Goal: Information Seeking & Learning: Learn about a topic

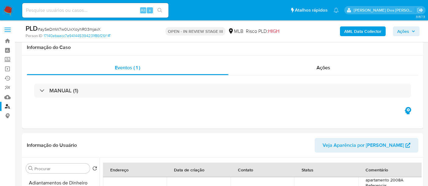
select select "10"
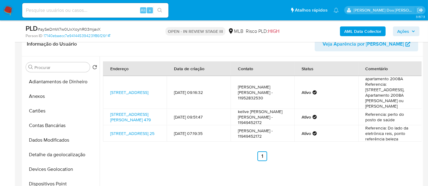
scroll to position [34, 0]
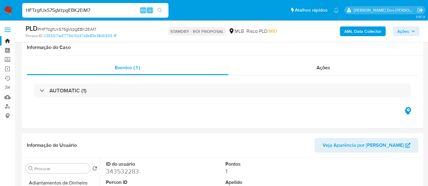
select select "10"
click at [69, 12] on input "HFTzgfUxS75gVzpgEBK2EiM7" at bounding box center [95, 10] width 146 height 8
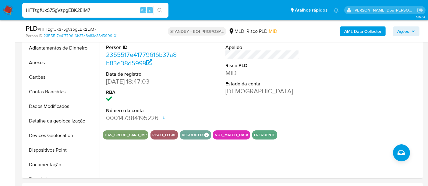
click at [69, 12] on input "HFTzgfUxS75gVzpgEBK2EiM7" at bounding box center [95, 10] width 146 height 8
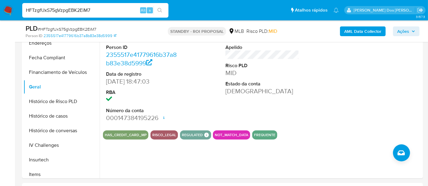
paste input "9eOIHXX5CBwdoiqR3NsxrcJY"
type input "9eOIHXX5CBwdoiqR3NsxrcJY"
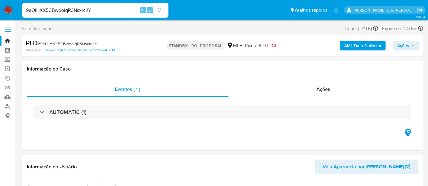
select select "10"
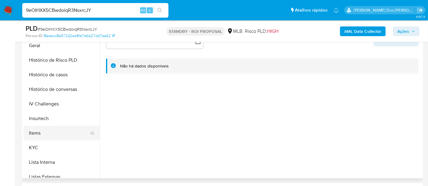
scroll to position [203, 0]
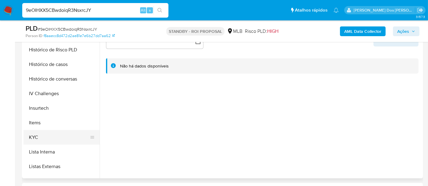
drag, startPoint x: 33, startPoint y: 134, endPoint x: 49, endPoint y: 133, distance: 15.2
click at [33, 134] on button "KYC" at bounding box center [58, 137] width 71 height 15
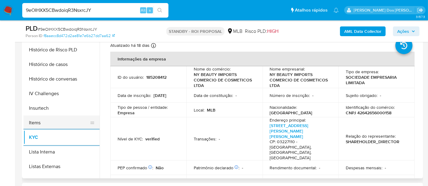
scroll to position [135, 0]
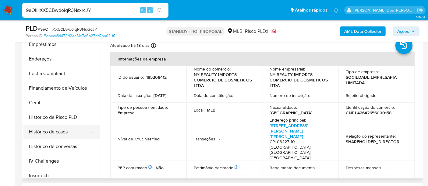
click at [56, 132] on button "Histórico de casos" at bounding box center [58, 132] width 71 height 15
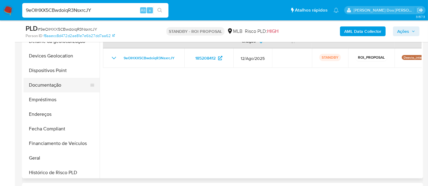
scroll to position [34, 0]
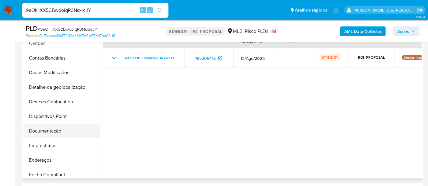
click at [50, 132] on button "Documentação" at bounding box center [58, 131] width 71 height 15
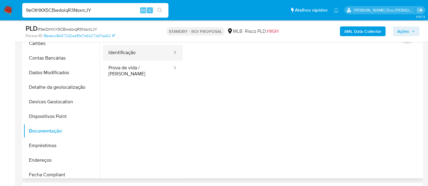
click at [118, 55] on button "Identificação" at bounding box center [138, 53] width 70 height 16
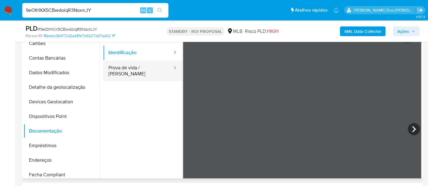
click at [142, 72] on button "Prova de vida / [PERSON_NAME]" at bounding box center [138, 71] width 70 height 21
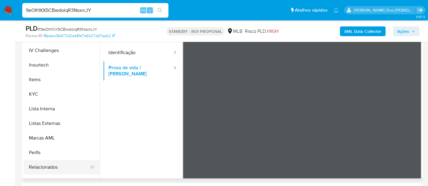
scroll to position [270, 0]
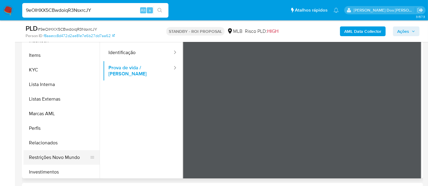
click at [61, 156] on button "Restrições Novo Mundo" at bounding box center [58, 157] width 71 height 15
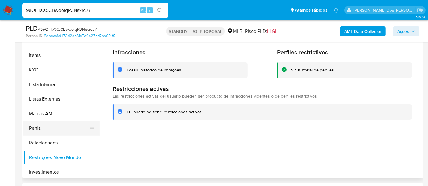
scroll to position [135, 0]
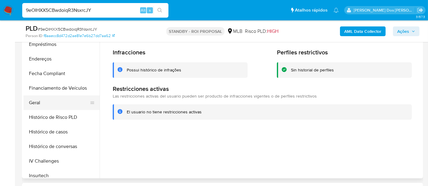
click at [38, 105] on button "Geral" at bounding box center [58, 103] width 71 height 15
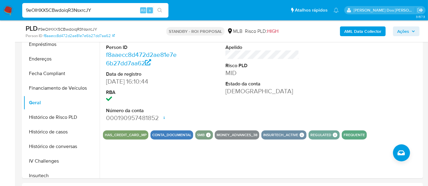
click at [97, 8] on input "9eOIHXX5CBwdoiqR3NsxrcJY" at bounding box center [95, 10] width 146 height 8
paste input "YDWyLgK1zRyU3L93uOSsPgQI"
type input "YDWyLgK1zRyU3L93uOSsPgQI"
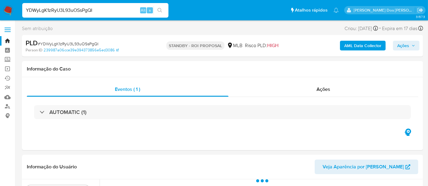
select select "10"
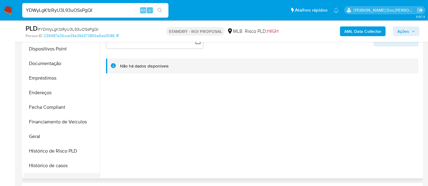
scroll to position [203, 0]
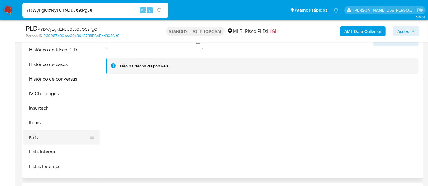
click at [37, 137] on button "KYC" at bounding box center [58, 137] width 71 height 15
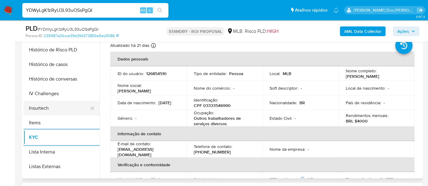
scroll to position [169, 0]
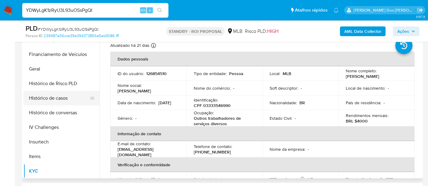
click at [54, 96] on button "Histórico de casos" at bounding box center [58, 98] width 71 height 15
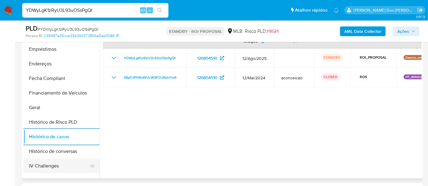
scroll to position [101, 0]
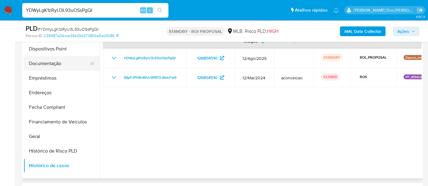
click at [46, 65] on button "Documentação" at bounding box center [58, 63] width 71 height 15
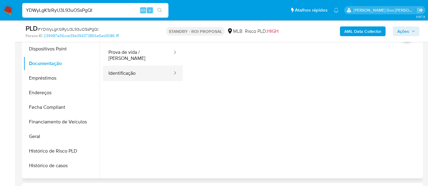
click at [110, 72] on button "Identificação" at bounding box center [138, 74] width 70 height 16
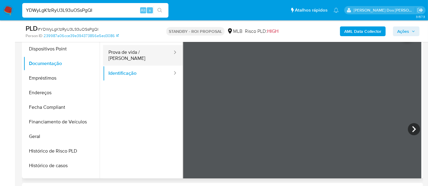
click at [130, 54] on button "Prova de vida / [PERSON_NAME]" at bounding box center [138, 55] width 70 height 21
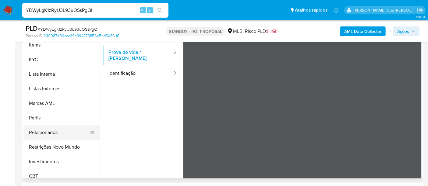
scroll to position [286, 0]
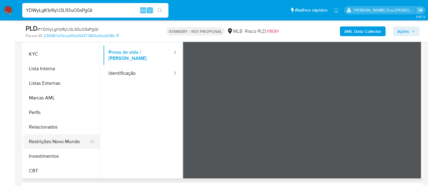
click at [64, 140] on button "Restrições Novo Mundo" at bounding box center [58, 142] width 71 height 15
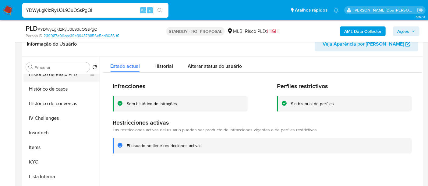
scroll to position [151, 0]
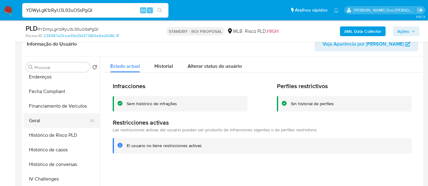
click at [34, 121] on button "Geral" at bounding box center [58, 121] width 71 height 15
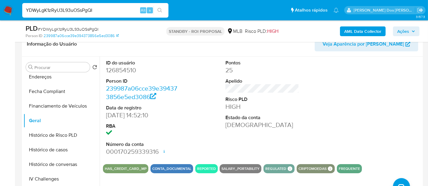
click at [91, 11] on input "YDWyLgK1zRyU3L93uOSsPgQI" at bounding box center [95, 10] width 146 height 8
paste input "qI7rW0KdOzEAuhIRQt6mfnLM"
type input "qI7rW0KdOzEAuhIRQt6mfnLM"
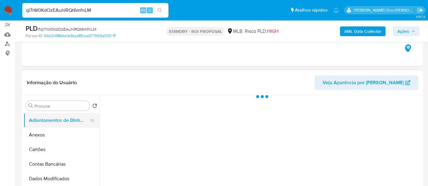
scroll to position [101, 0]
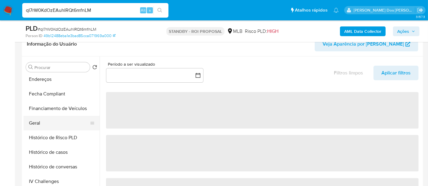
select select "10"
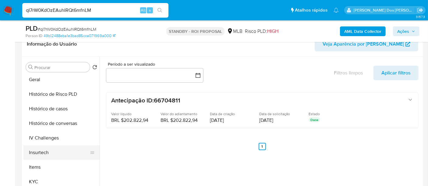
scroll to position [202, 0]
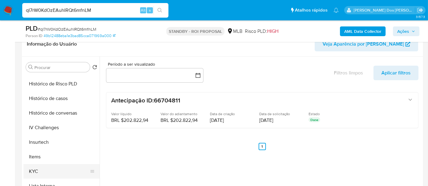
click at [35, 167] on button "KYC" at bounding box center [58, 171] width 71 height 15
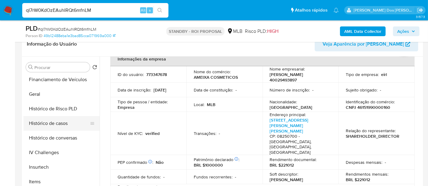
scroll to position [169, 0]
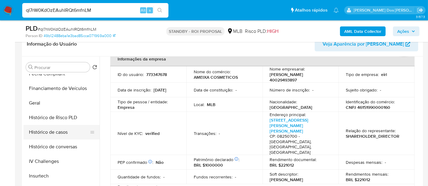
click at [55, 132] on button "Histórico de casos" at bounding box center [58, 132] width 71 height 15
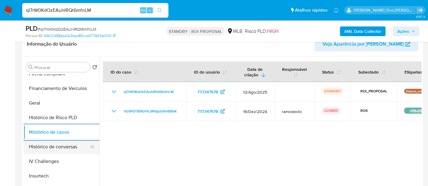
scroll to position [101, 0]
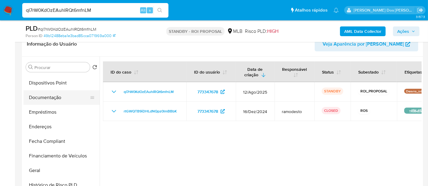
click at [52, 95] on button "Documentação" at bounding box center [58, 97] width 71 height 15
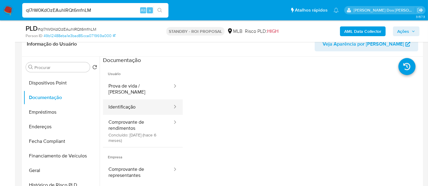
click at [126, 105] on button "Identificação" at bounding box center [138, 108] width 70 height 16
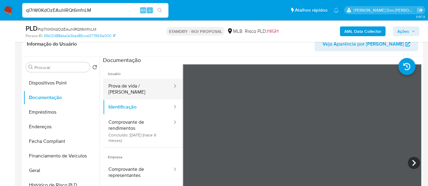
click at [119, 86] on button "Prova de vida / [PERSON_NAME]" at bounding box center [138, 89] width 70 height 21
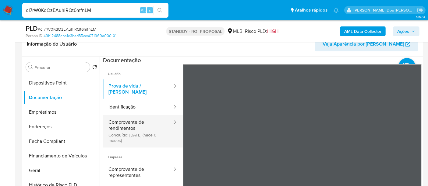
click at [118, 130] on button "Comprovante de rendimentos Concluído: [DATE] (hace 6 meses)" at bounding box center [138, 131] width 70 height 32
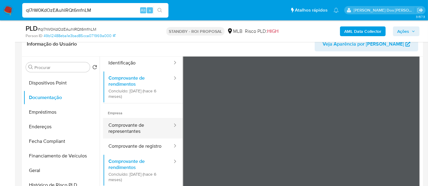
scroll to position [53, 0]
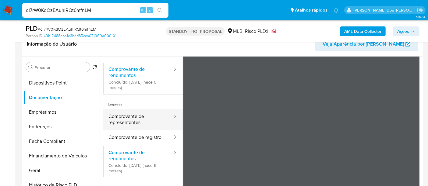
click at [129, 113] on button "Comprovante de representantes" at bounding box center [138, 119] width 70 height 21
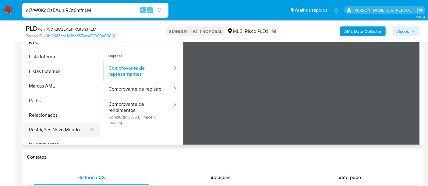
scroll to position [286, 0]
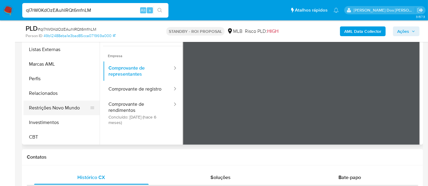
click at [62, 108] on button "Restrições Novo Mundo" at bounding box center [58, 108] width 71 height 15
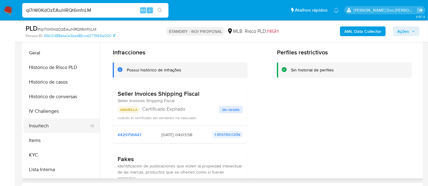
scroll to position [185, 0]
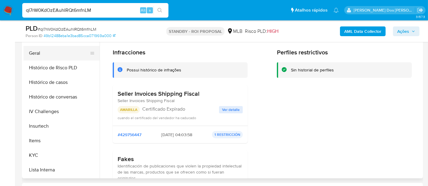
click at [33, 53] on button "Geral" at bounding box center [58, 53] width 71 height 15
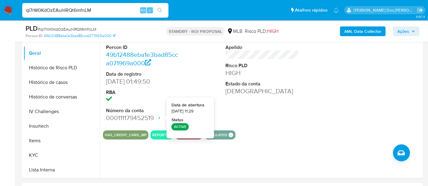
click at [84, 8] on input "qI7rW0KdOzEAuhIRQt6mfnLM" at bounding box center [95, 10] width 146 height 8
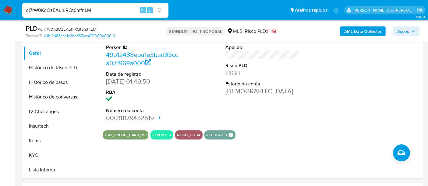
click at [84, 8] on input "qI7rW0KdOzEAuhIRQt6mfnLM" at bounding box center [95, 10] width 146 height 8
paste input "ypBNLsF8FIlpHLqh9mAUwYjZ"
type input "ypBNLsF8FIlpHLqh9mAUwYjZ"
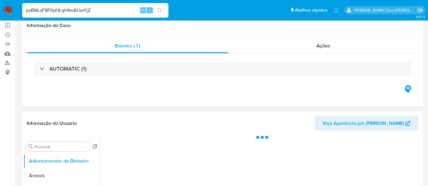
scroll to position [68, 0]
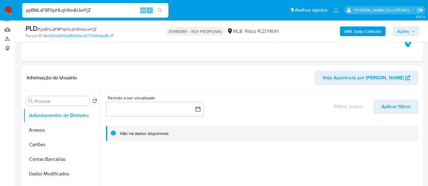
select select "10"
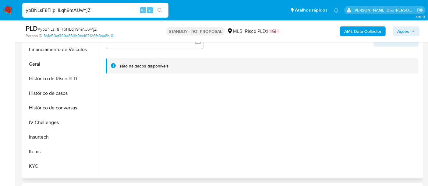
scroll to position [203, 0]
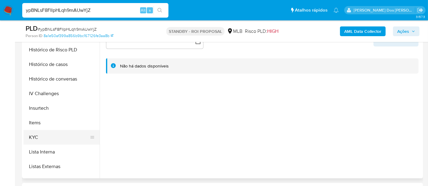
click at [35, 137] on button "KYC" at bounding box center [58, 137] width 71 height 15
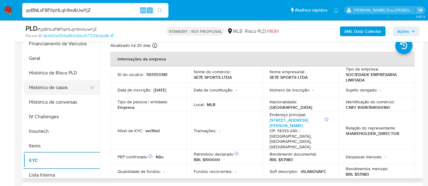
scroll to position [169, 0]
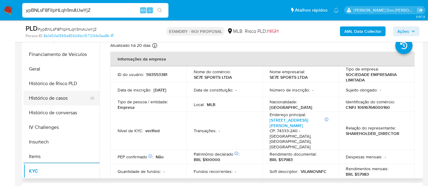
click at [63, 97] on button "Histórico de casos" at bounding box center [58, 98] width 71 height 15
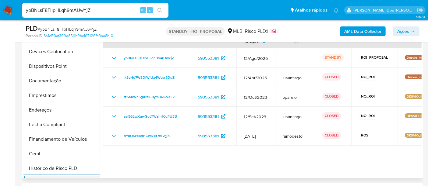
scroll to position [68, 0]
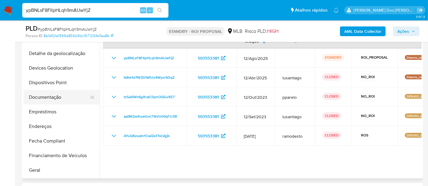
click at [51, 95] on button "Documentação" at bounding box center [58, 97] width 71 height 15
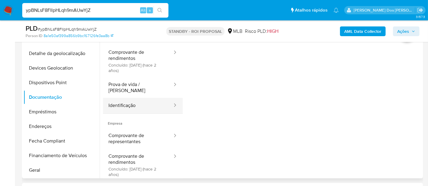
click at [120, 98] on button "Identificação" at bounding box center [138, 106] width 70 height 16
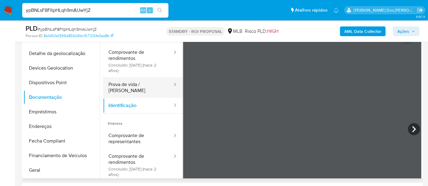
click at [116, 81] on button "Prova de vida / [PERSON_NAME]" at bounding box center [138, 87] width 70 height 21
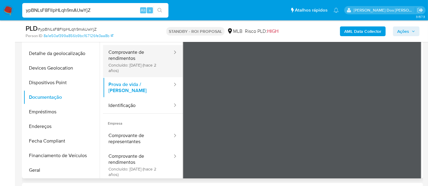
click at [131, 65] on button "Comprovante de rendimentos Concluído: [DATE] (hace 2 años)" at bounding box center [138, 61] width 70 height 32
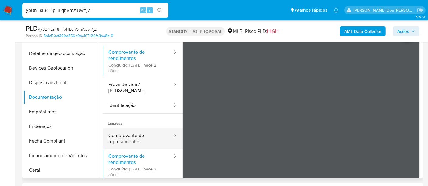
drag, startPoint x: 138, startPoint y: 127, endPoint x: 141, endPoint y: 127, distance: 3.1
click at [137, 128] on button "Comprovante de representantes" at bounding box center [138, 138] width 70 height 21
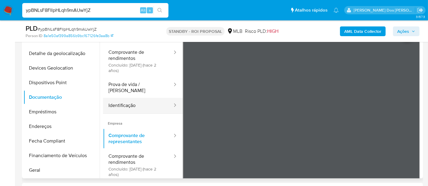
click at [132, 105] on button "Identificação" at bounding box center [138, 106] width 70 height 16
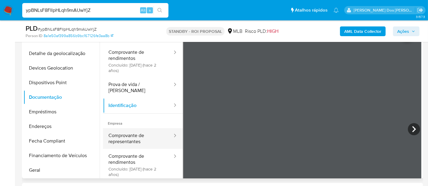
click at [135, 133] on button "Comprovante de representantes" at bounding box center [138, 138] width 70 height 21
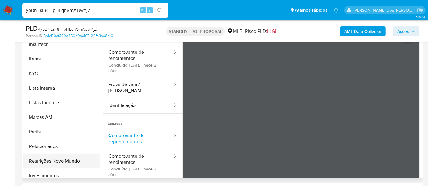
scroll to position [286, 0]
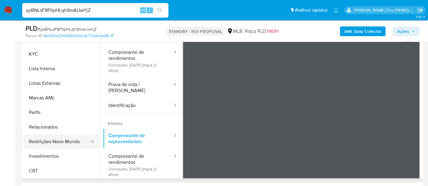
click at [61, 141] on button "Restrições Novo Mundo" at bounding box center [58, 142] width 71 height 15
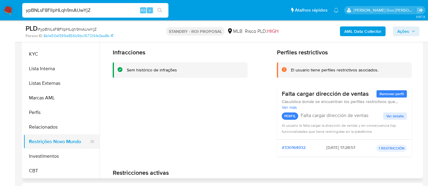
scroll to position [151, 0]
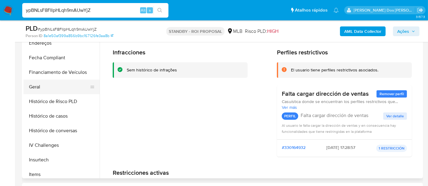
click at [32, 89] on button "Geral" at bounding box center [58, 87] width 71 height 15
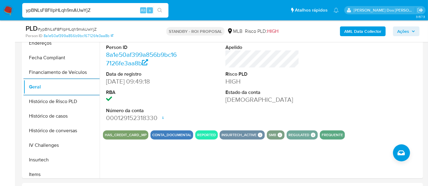
click at [75, 15] on div "ypBNLsF8FIlpHLqh9mAUwYjZ Alt s" at bounding box center [95, 10] width 146 height 15
drag, startPoint x: 75, startPoint y: 15, endPoint x: 75, endPoint y: 11, distance: 4.6
click at [75, 14] on div "ypBNLsF8FIlpHLqh9mAUwYjZ Alt s" at bounding box center [95, 10] width 146 height 15
click at [75, 11] on input "ypBNLsF8FIlpHLqh9mAUwYjZ" at bounding box center [95, 10] width 146 height 8
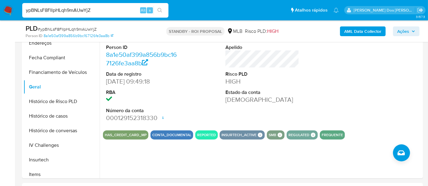
paste input "6jvXS0dIBCGpW5xkHxohYSRq"
type input "6jvXS0dIBCGpW5xkHxohYSRq"
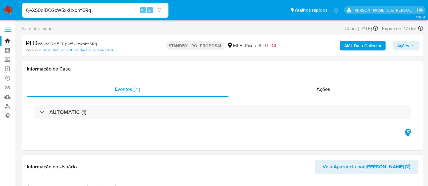
select select "10"
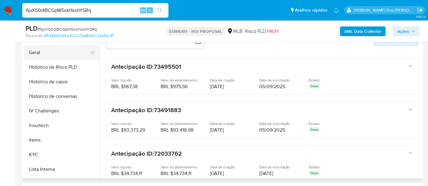
scroll to position [203, 0]
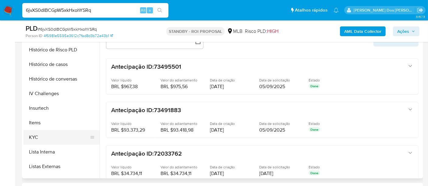
click at [30, 134] on button "KYC" at bounding box center [58, 137] width 71 height 15
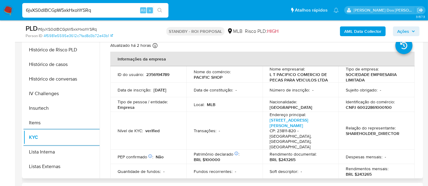
scroll to position [135, 0]
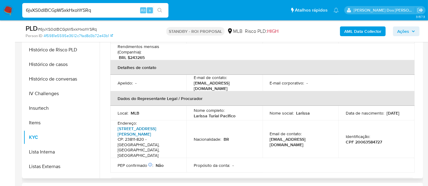
click at [138, 126] on link "[STREET_ADDRESS][PERSON_NAME]" at bounding box center [137, 132] width 39 height 12
click at [52, 65] on button "Histórico de casos" at bounding box center [58, 64] width 71 height 15
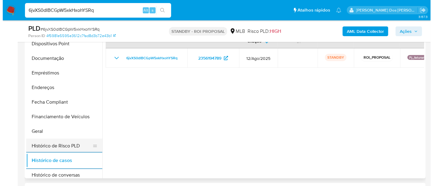
scroll to position [68, 0]
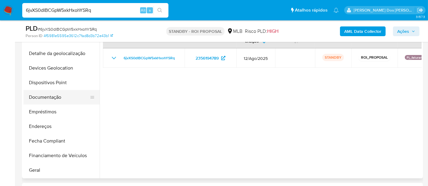
click at [58, 100] on button "Documentação" at bounding box center [58, 97] width 71 height 15
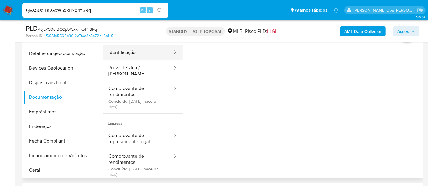
click at [128, 54] on button "Identificação" at bounding box center [138, 53] width 70 height 16
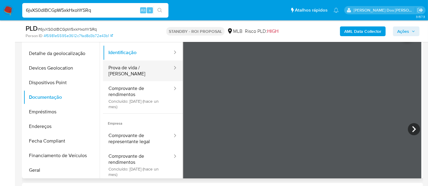
click at [134, 70] on button "Prova de vida / [PERSON_NAME]" at bounding box center [138, 71] width 70 height 21
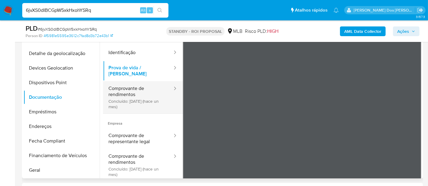
click at [118, 87] on button "Comprovante de rendimentos Concluído: [DATE] (hace un mes)" at bounding box center [138, 97] width 70 height 32
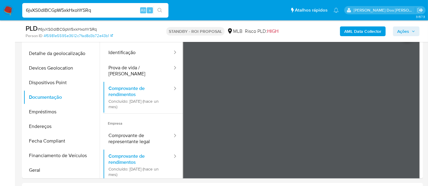
click at [354, 31] on b "AML Data Collector" at bounding box center [362, 31] width 37 height 10
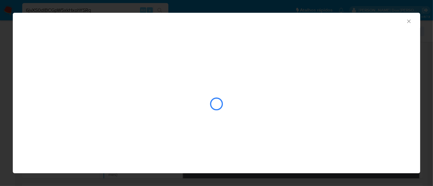
click at [407, 20] on icon "Fechar a janela" at bounding box center [409, 21] width 6 height 6
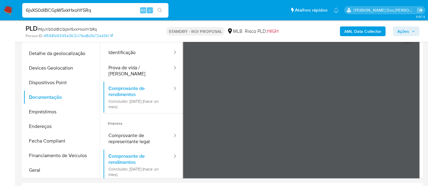
click at [358, 35] on b "AML Data Collector" at bounding box center [362, 31] width 37 height 10
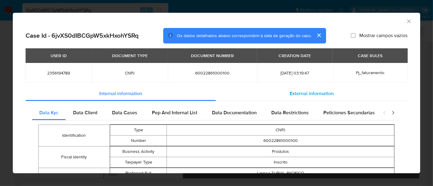
click at [291, 93] on span "External information" at bounding box center [312, 93] width 44 height 7
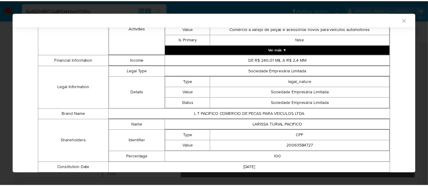
scroll to position [269, 0]
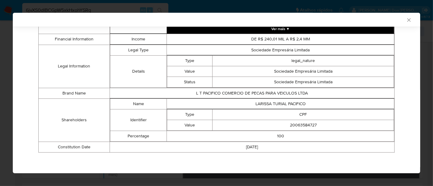
click at [406, 21] on icon "Fechar a janela" at bounding box center [409, 20] width 6 height 6
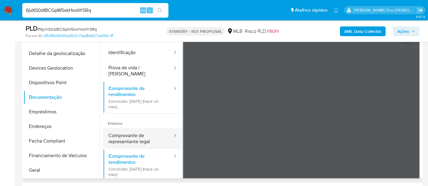
click at [137, 132] on button "Comprovante de representante legal" at bounding box center [138, 138] width 70 height 21
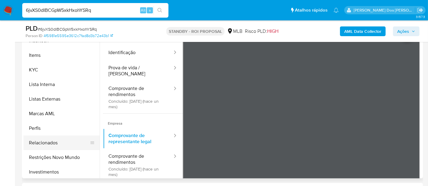
scroll to position [286, 0]
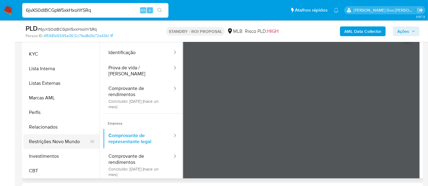
click at [75, 142] on button "Restrições Novo Mundo" at bounding box center [58, 142] width 71 height 15
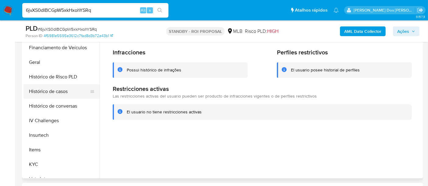
scroll to position [151, 0]
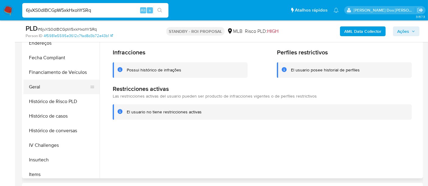
click at [39, 86] on button "Geral" at bounding box center [58, 87] width 71 height 15
